Goal: Transaction & Acquisition: Obtain resource

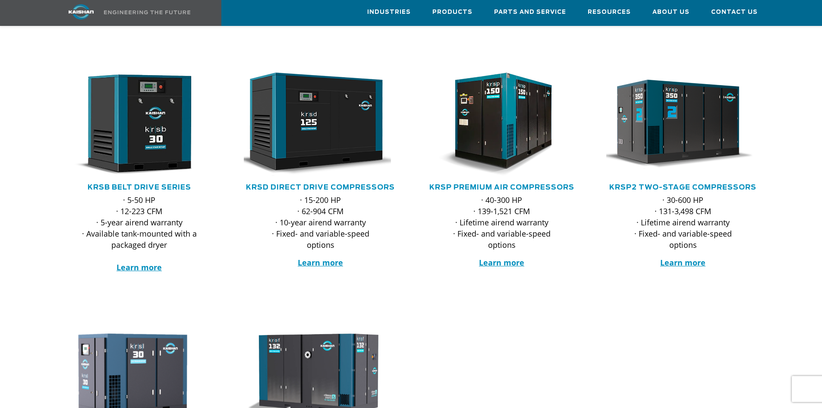
scroll to position [259, 0]
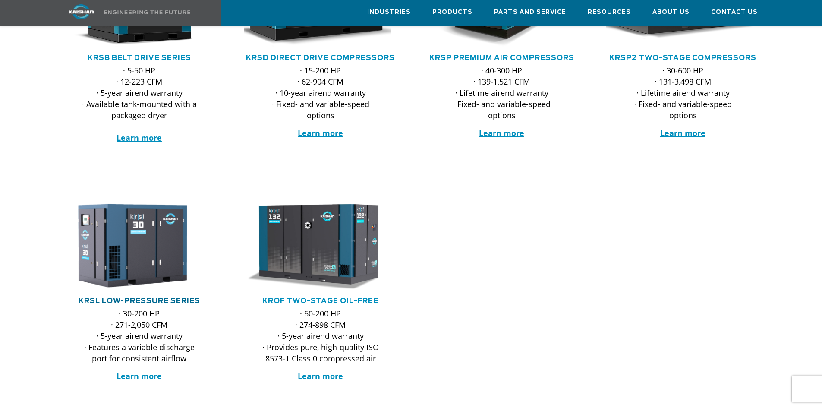
click at [174, 297] on link "KRSL Low-Pressure Series" at bounding box center [140, 300] width 122 height 7
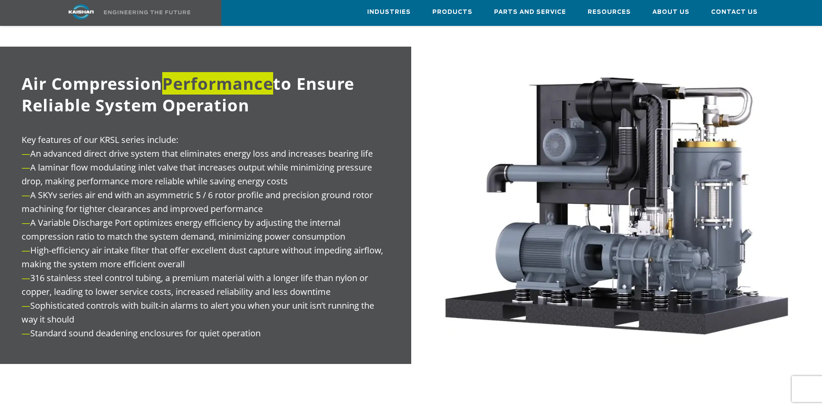
scroll to position [604, 0]
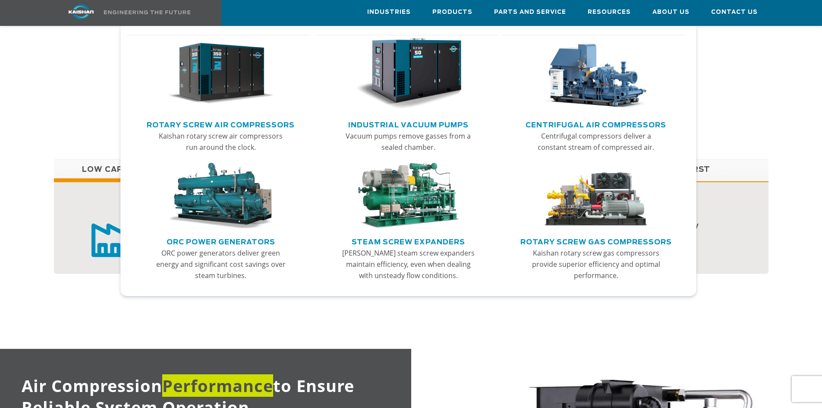
click at [230, 126] on link "Rotary Screw Air Compressors" at bounding box center [221, 123] width 148 height 13
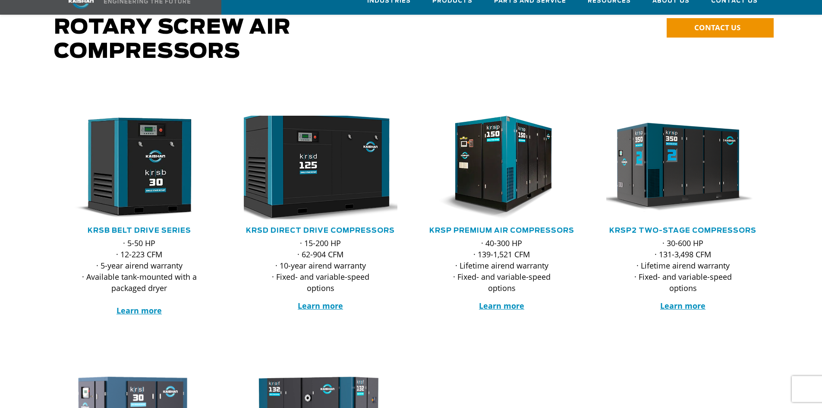
scroll to position [130, 0]
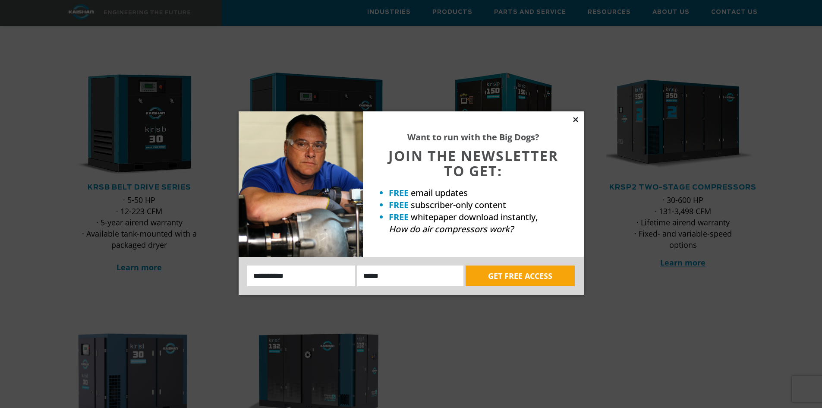
click at [572, 122] on icon at bounding box center [576, 120] width 8 height 8
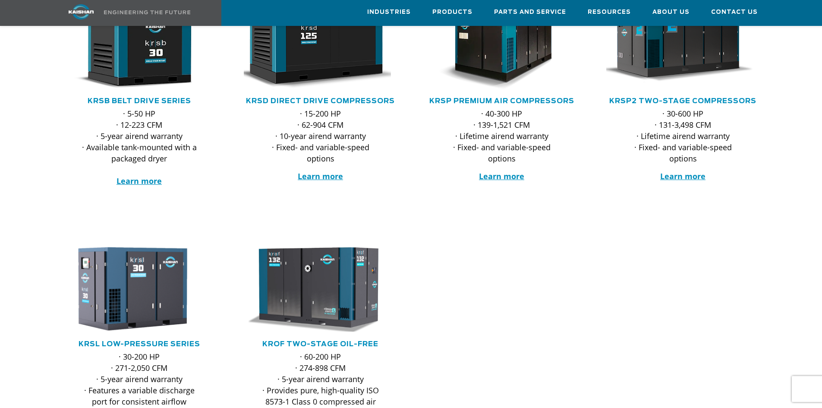
scroll to position [259, 0]
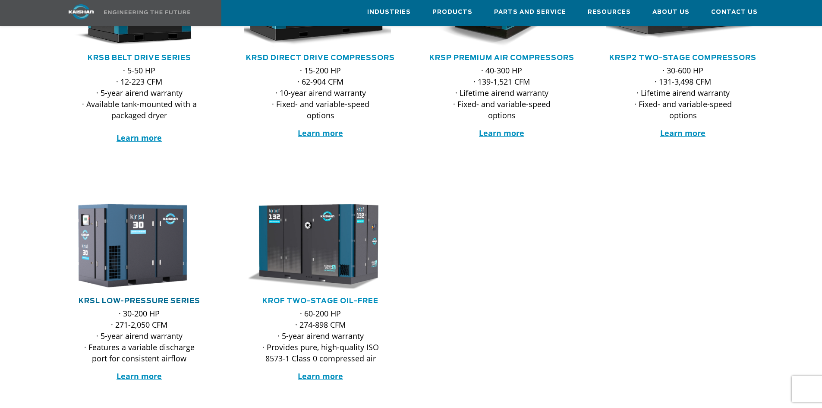
click at [139, 297] on link "KRSL Low-Pressure Series" at bounding box center [140, 300] width 122 height 7
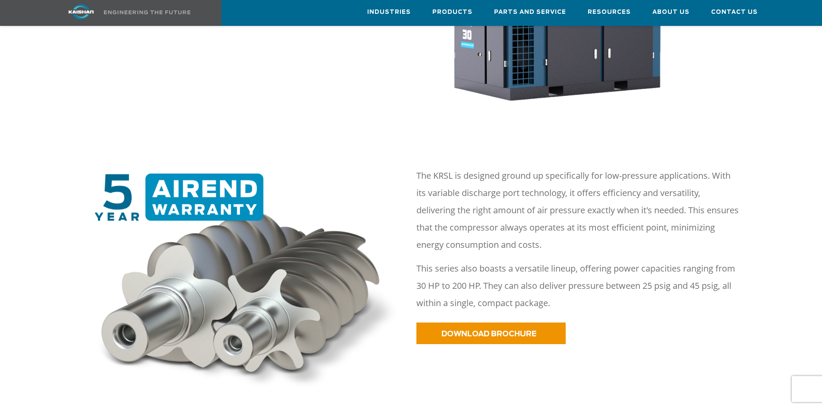
scroll to position [302, 0]
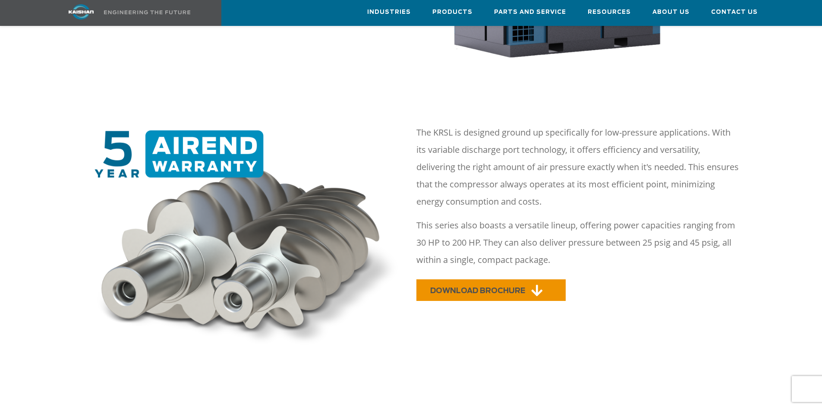
click at [449, 287] on span "DOWNLOAD BROCHURE" at bounding box center [477, 290] width 95 height 7
